Goal: Task Accomplishment & Management: Manage account settings

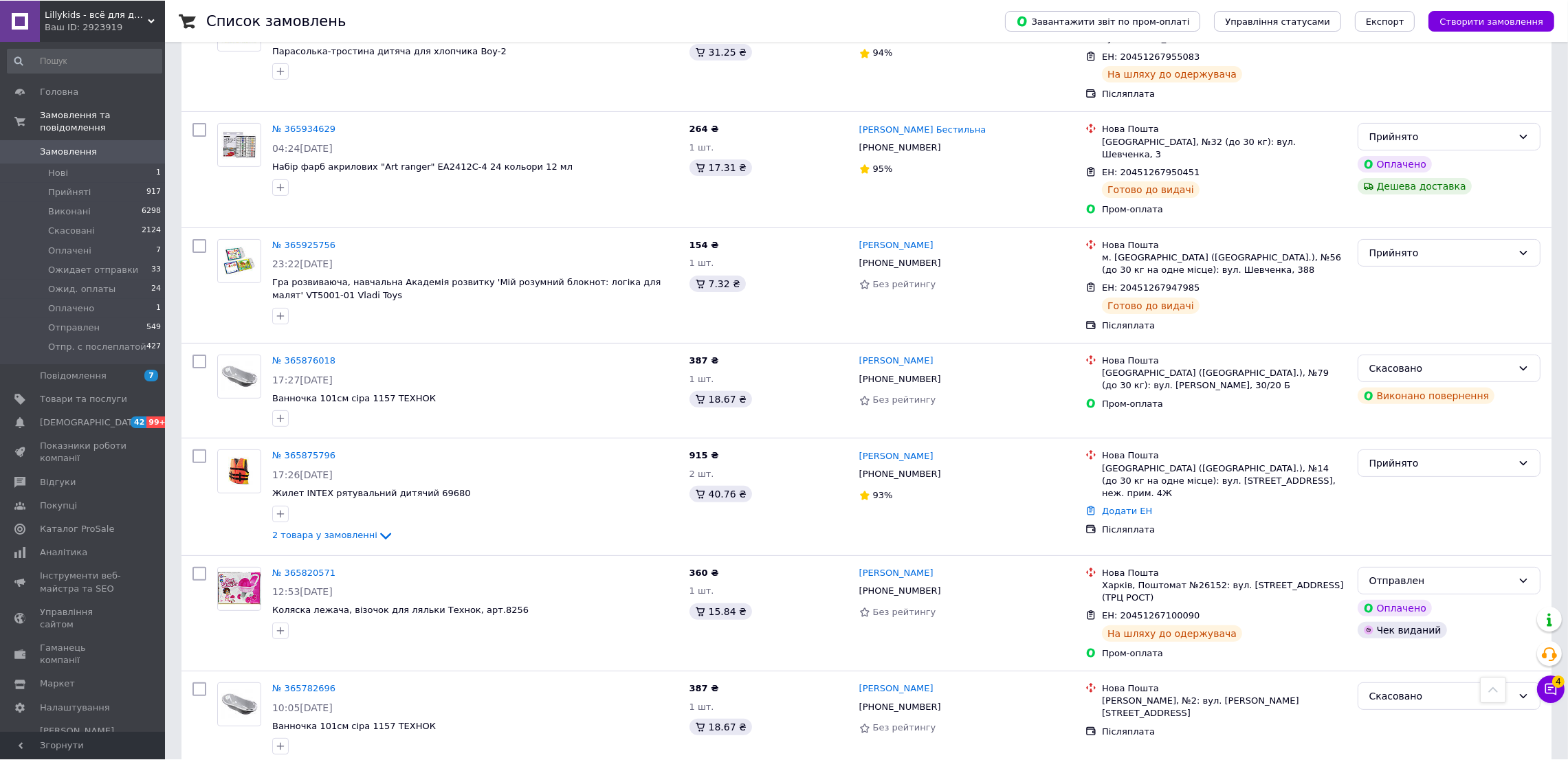
scroll to position [603, 0]
click at [56, 393] on span "Товари та послуги" at bounding box center [83, 399] width 87 height 13
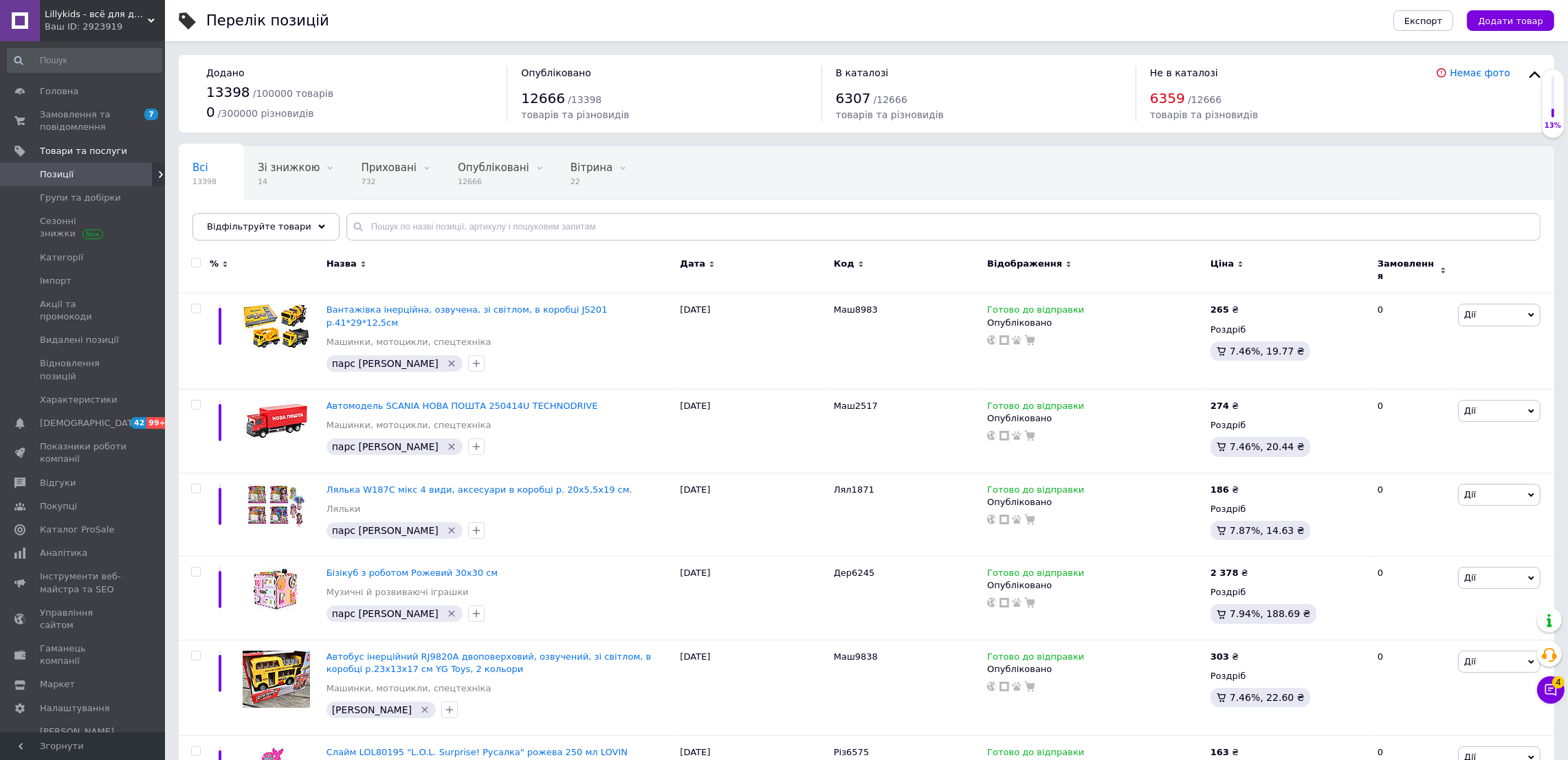
click at [1172, 94] on span "6359" at bounding box center [1168, 99] width 35 height 16
click at [1466, 75] on link "Немає фото" at bounding box center [1480, 72] width 61 height 11
click at [415, 232] on input "text" at bounding box center [943, 226] width 1194 height 28
paste input "Збр9276"
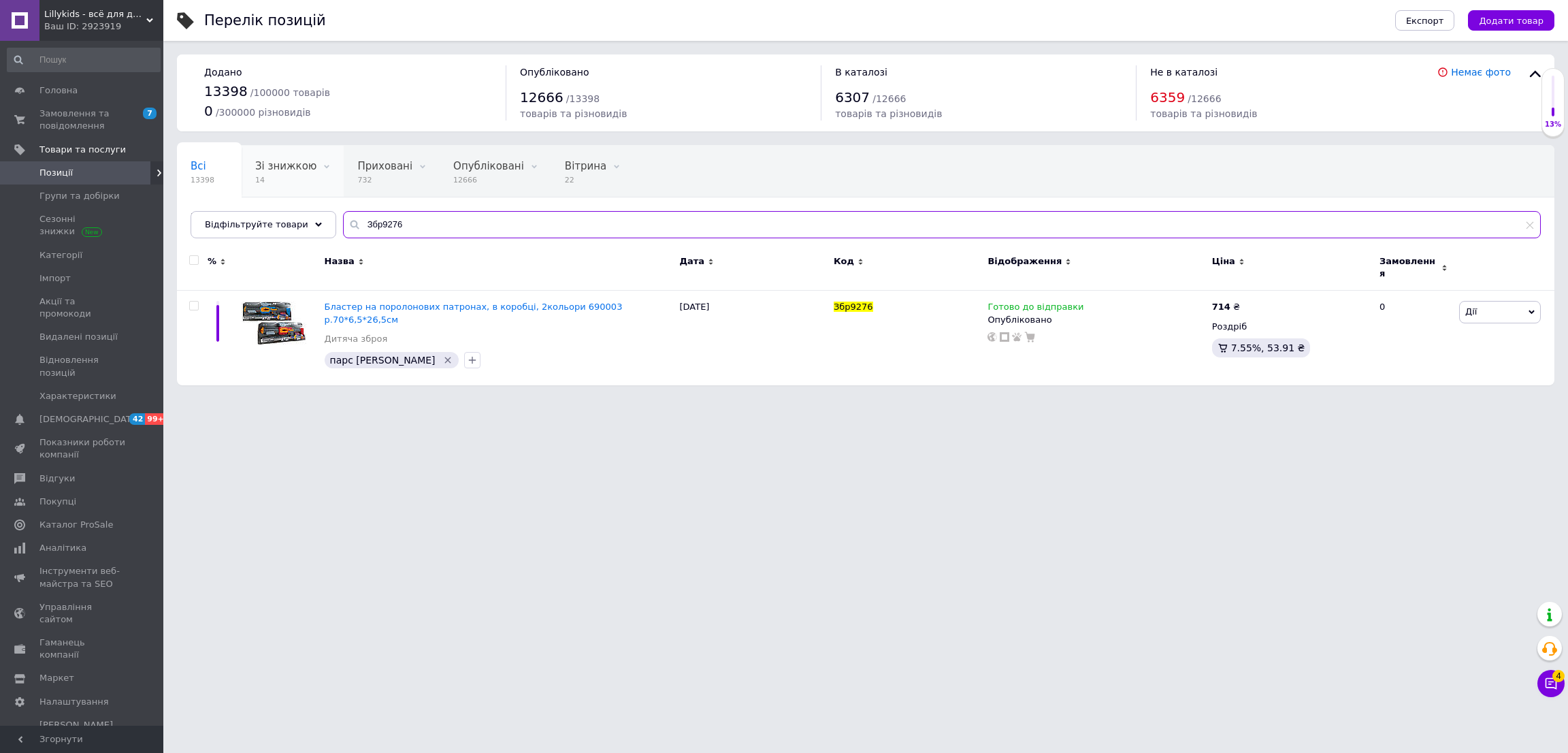
drag, startPoint x: 406, startPoint y: 222, endPoint x: 264, endPoint y: 193, distance: 144.9
click at [264, 193] on div "Всі 13398 Зі знижкою 14 Видалити Редагувати Приховані 732 Видалити Редагувати О…" at bounding box center [865, 192] width 1378 height 93
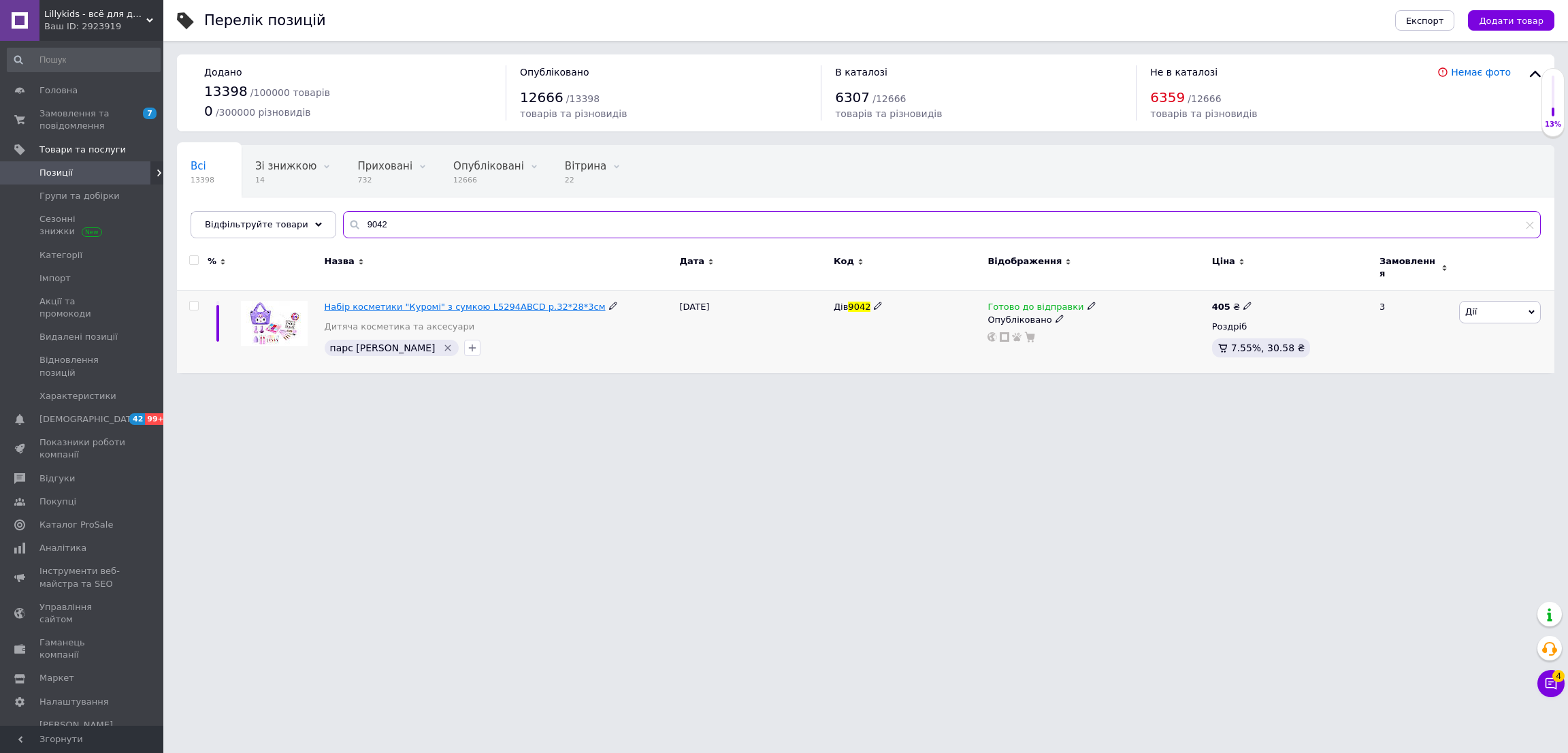
type input "9042"
click at [491, 302] on span "Набір косметики "Куромі" з сумкою L5294ABCD р.32*28*3см" at bounding box center [465, 307] width 281 height 10
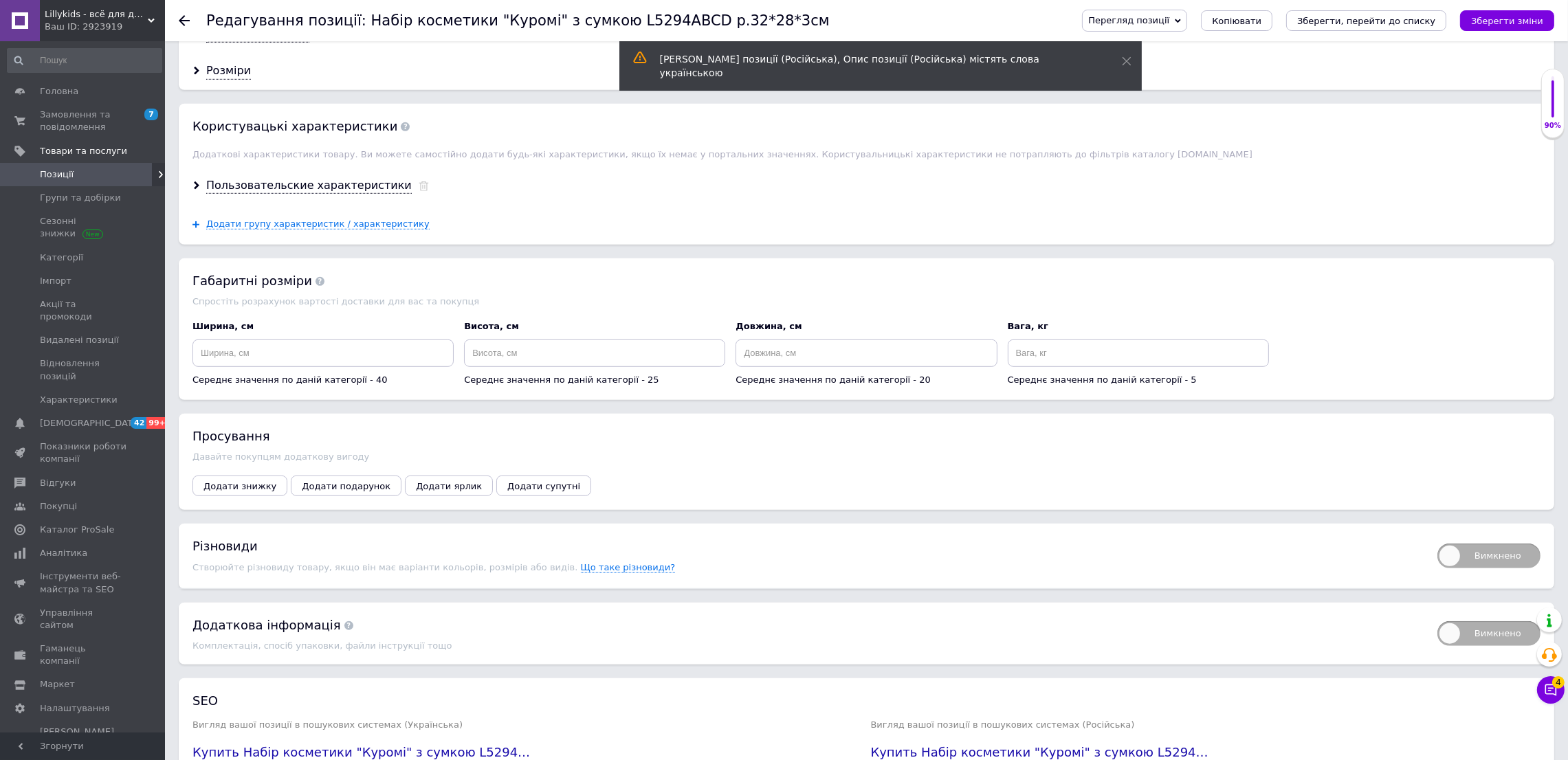
scroll to position [1339, 0]
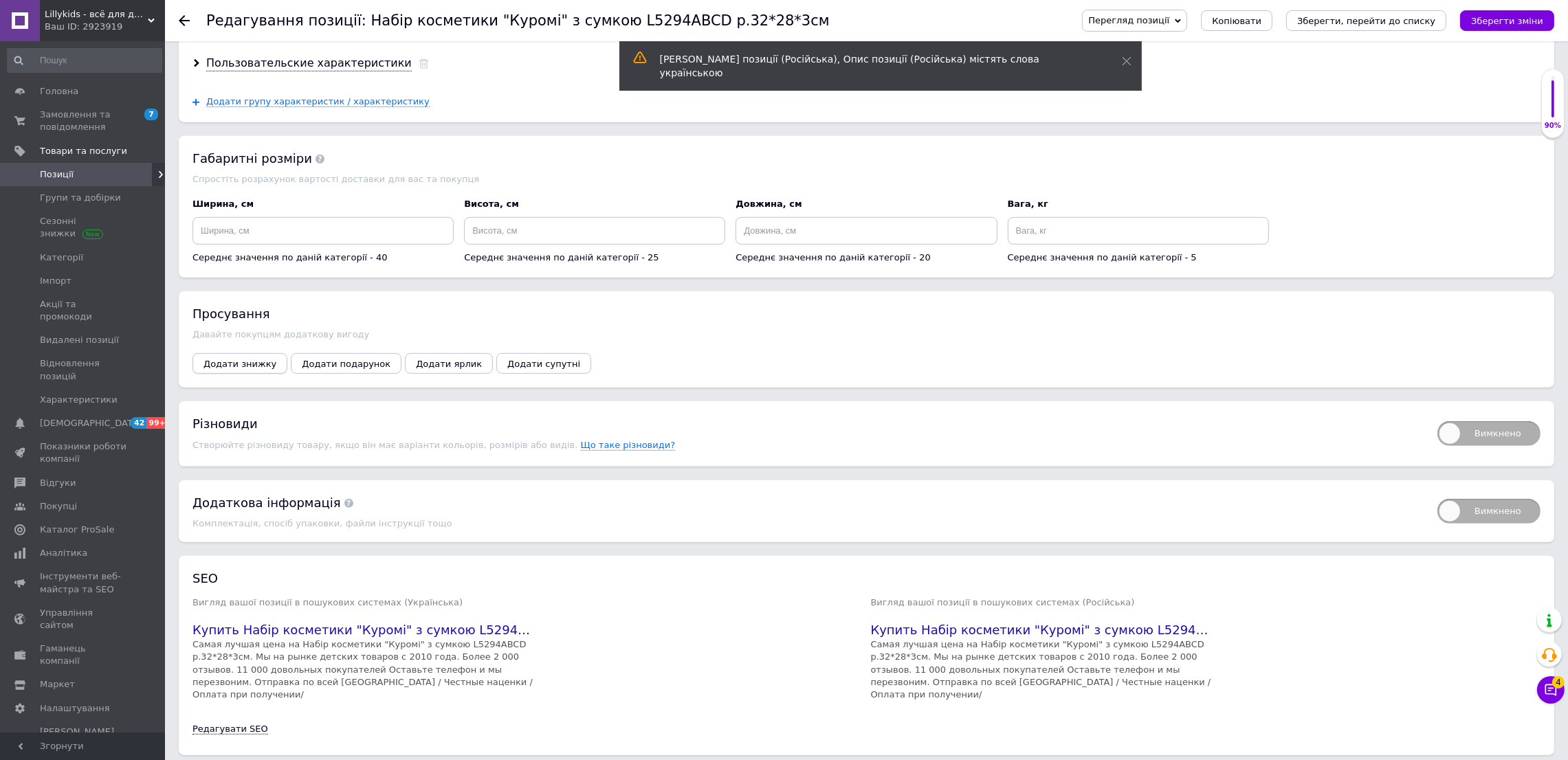
click at [221, 369] on span "Додати знижку" at bounding box center [240, 364] width 73 height 10
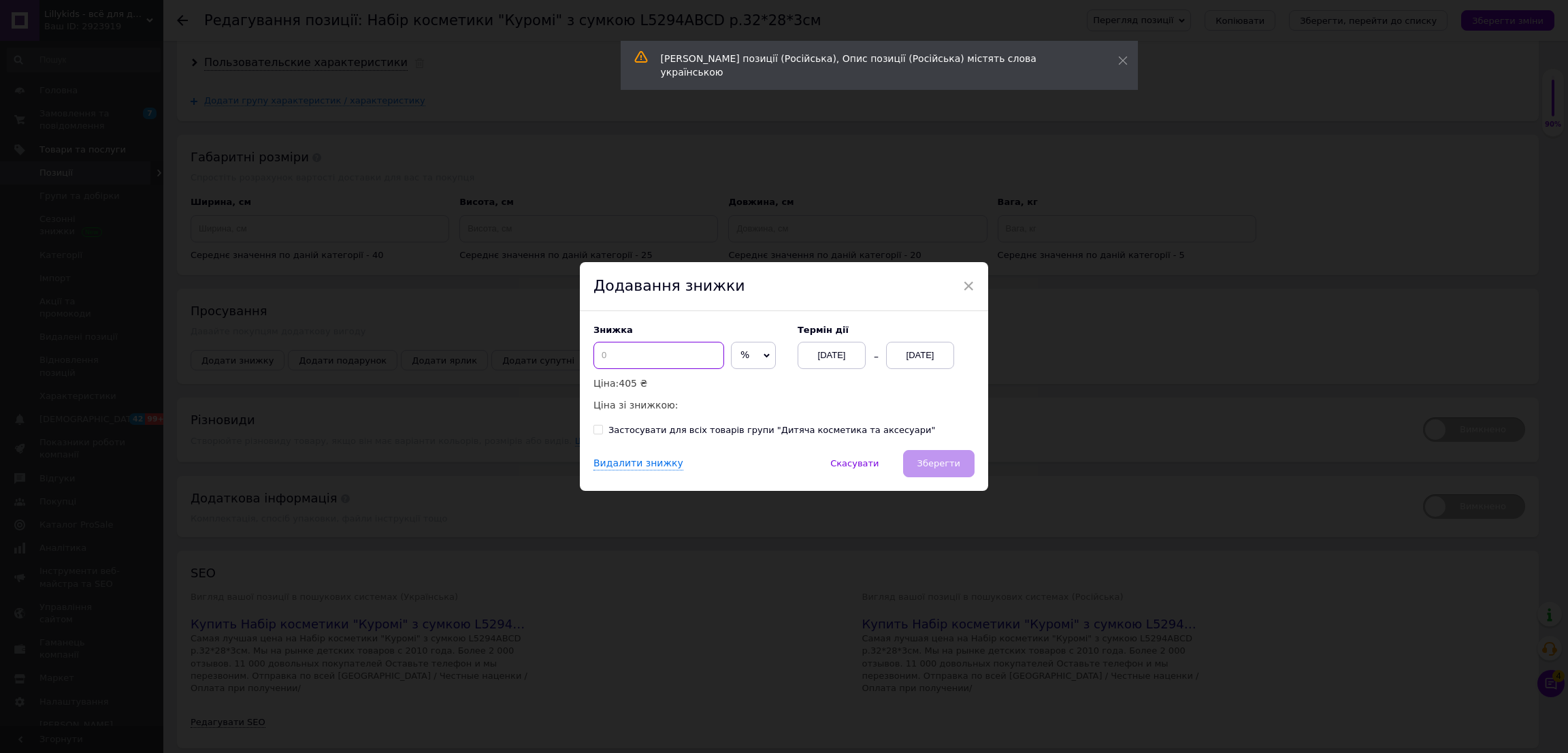
click at [627, 368] on input at bounding box center [659, 355] width 131 height 27
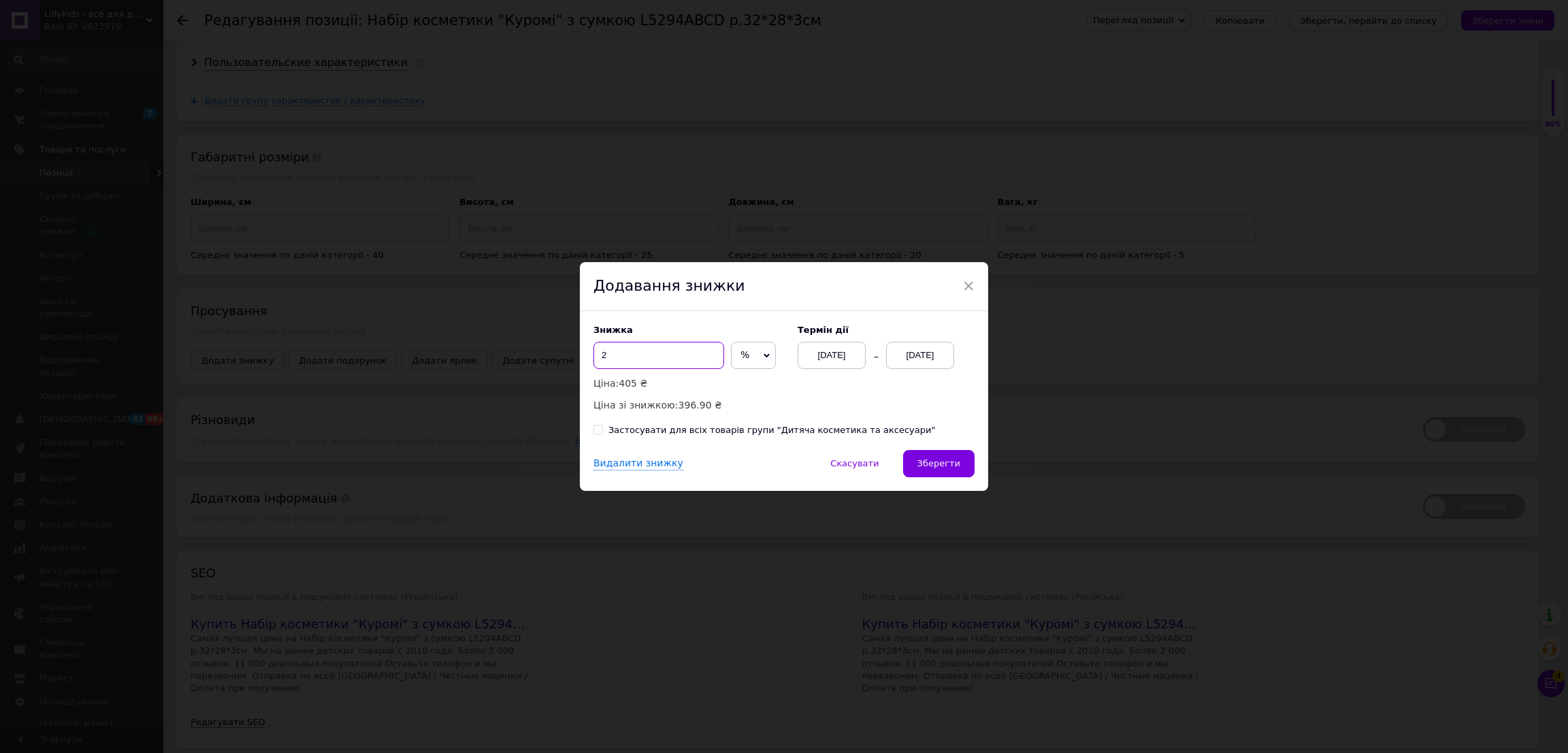
type input "2"
click at [856, 357] on div "[DATE]" at bounding box center [832, 355] width 68 height 27
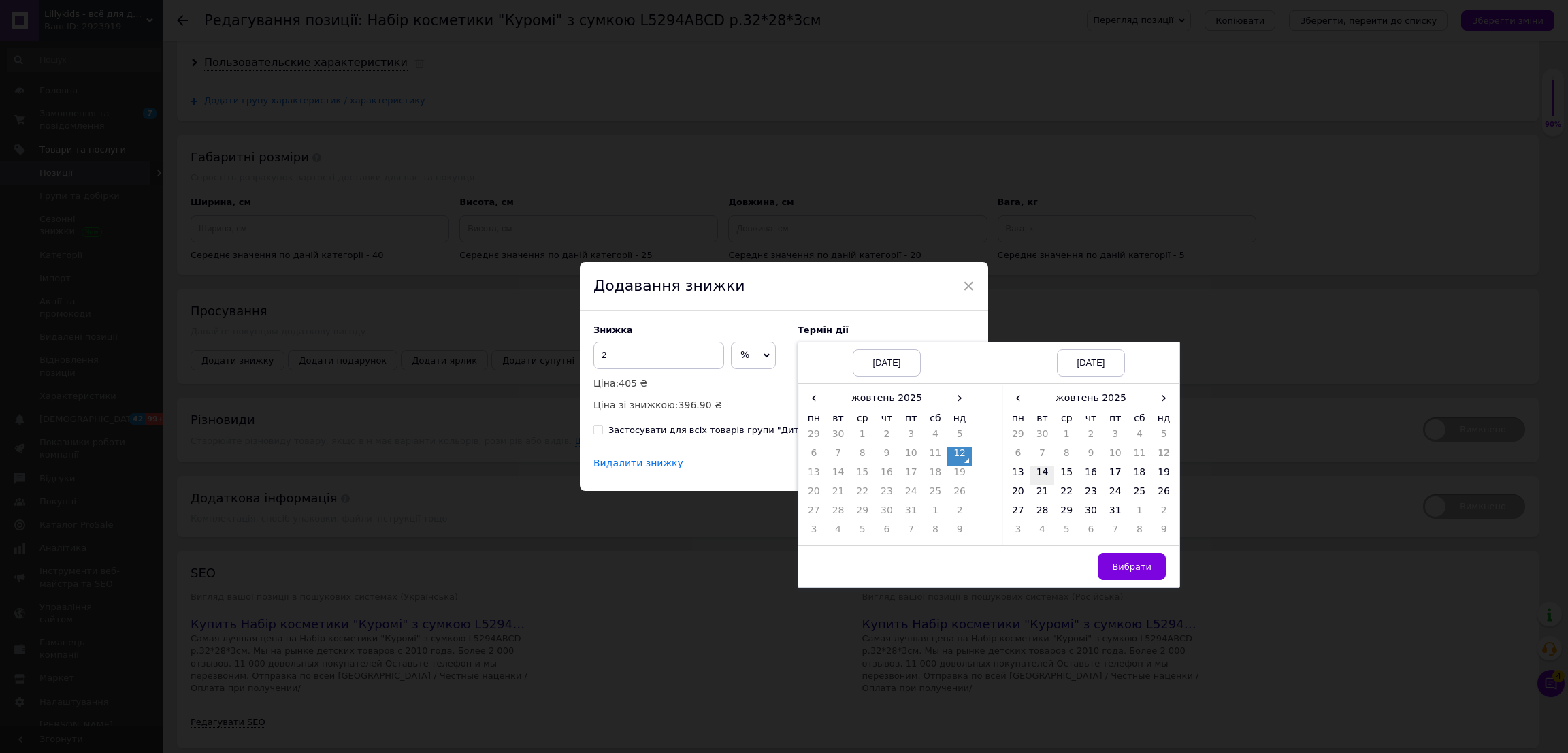
click at [1036, 476] on td "14" at bounding box center [1042, 476] width 24 height 19
click at [1140, 572] on span "Вибрати" at bounding box center [1132, 567] width 39 height 10
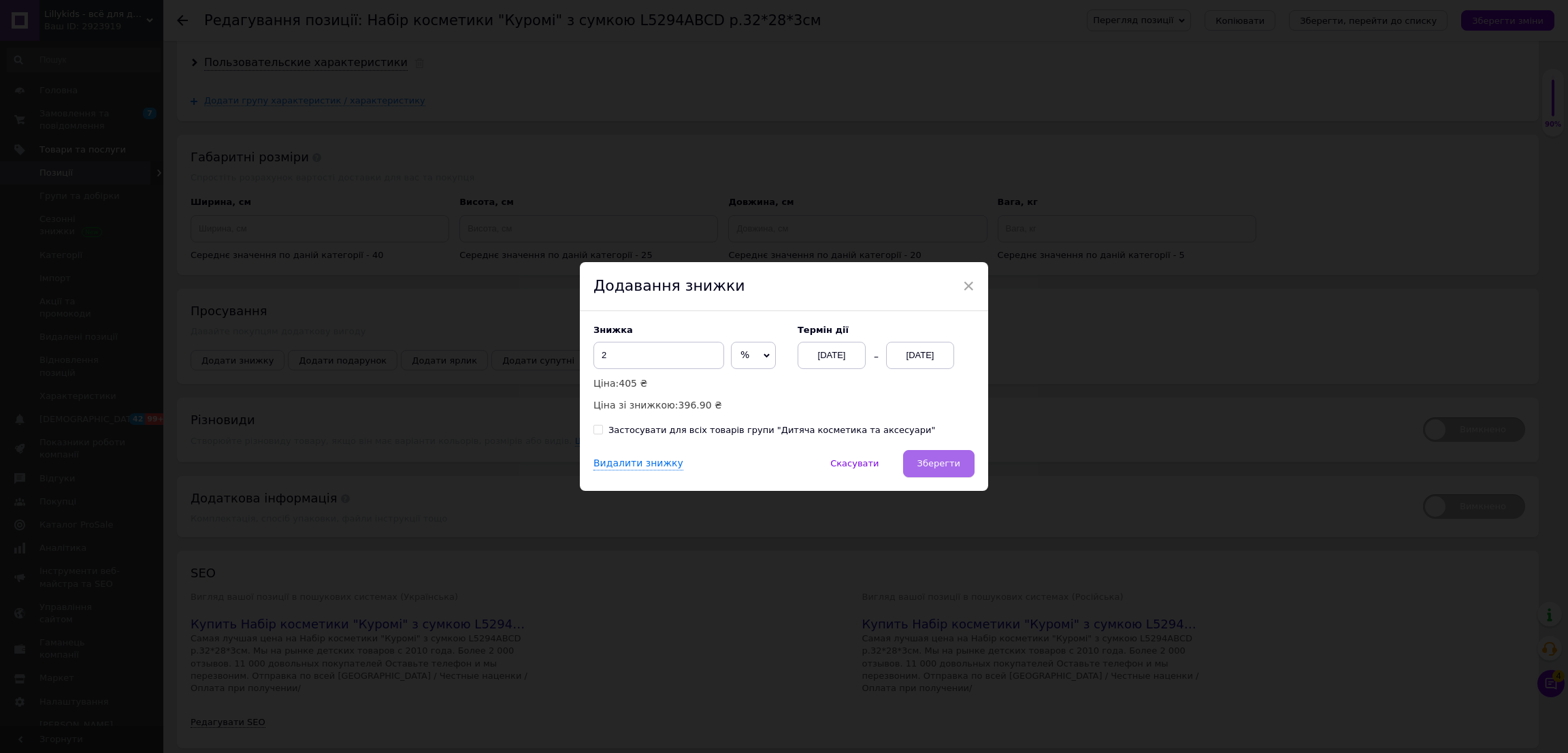
click at [950, 462] on span "Зберегти" at bounding box center [939, 463] width 43 height 10
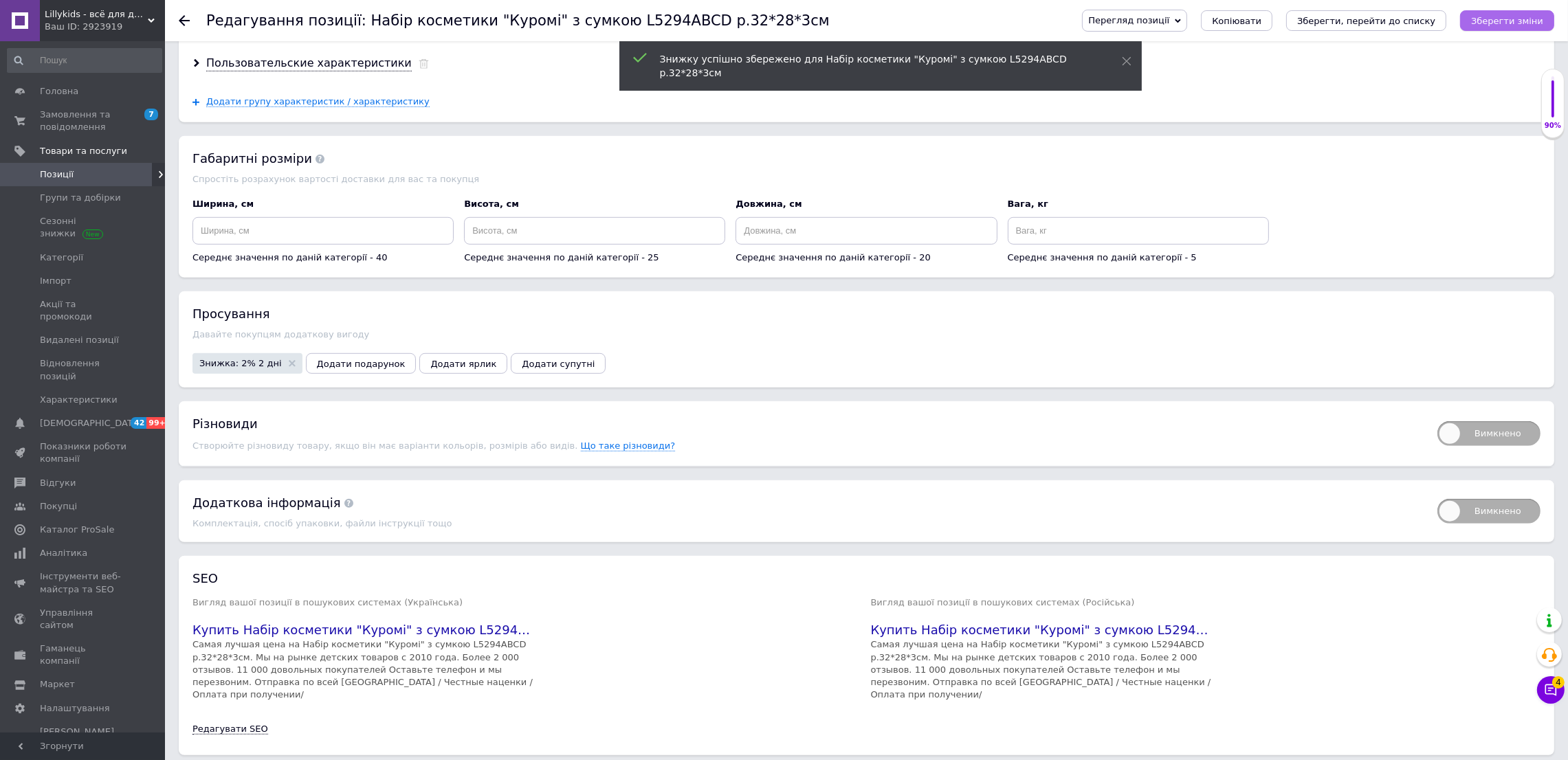
click at [1481, 24] on icon "Зберегти зміни" at bounding box center [1507, 21] width 72 height 10
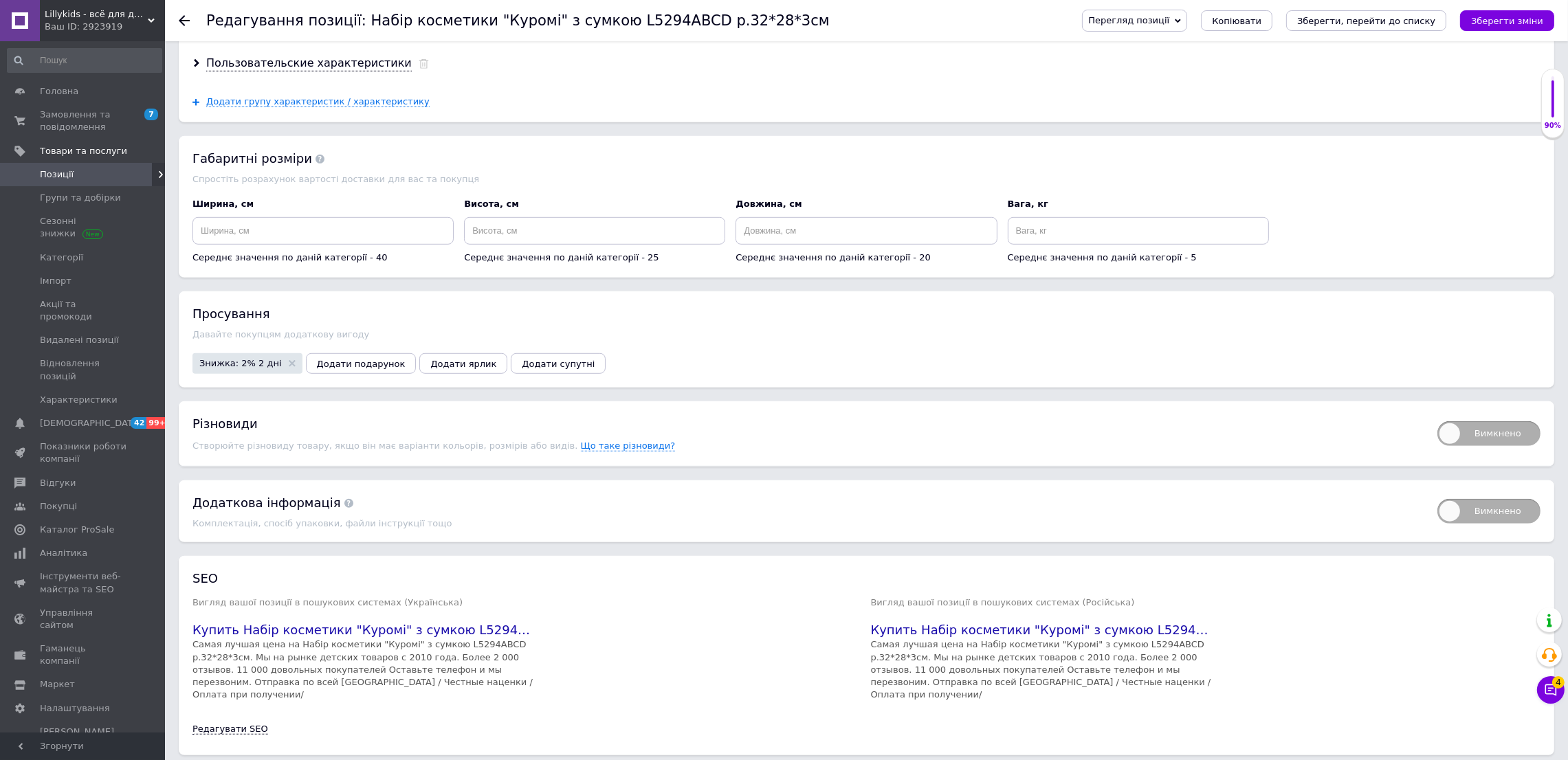
click at [92, 181] on link "Позиції" at bounding box center [84, 174] width 169 height 23
